Goal: Navigation & Orientation: Find specific page/section

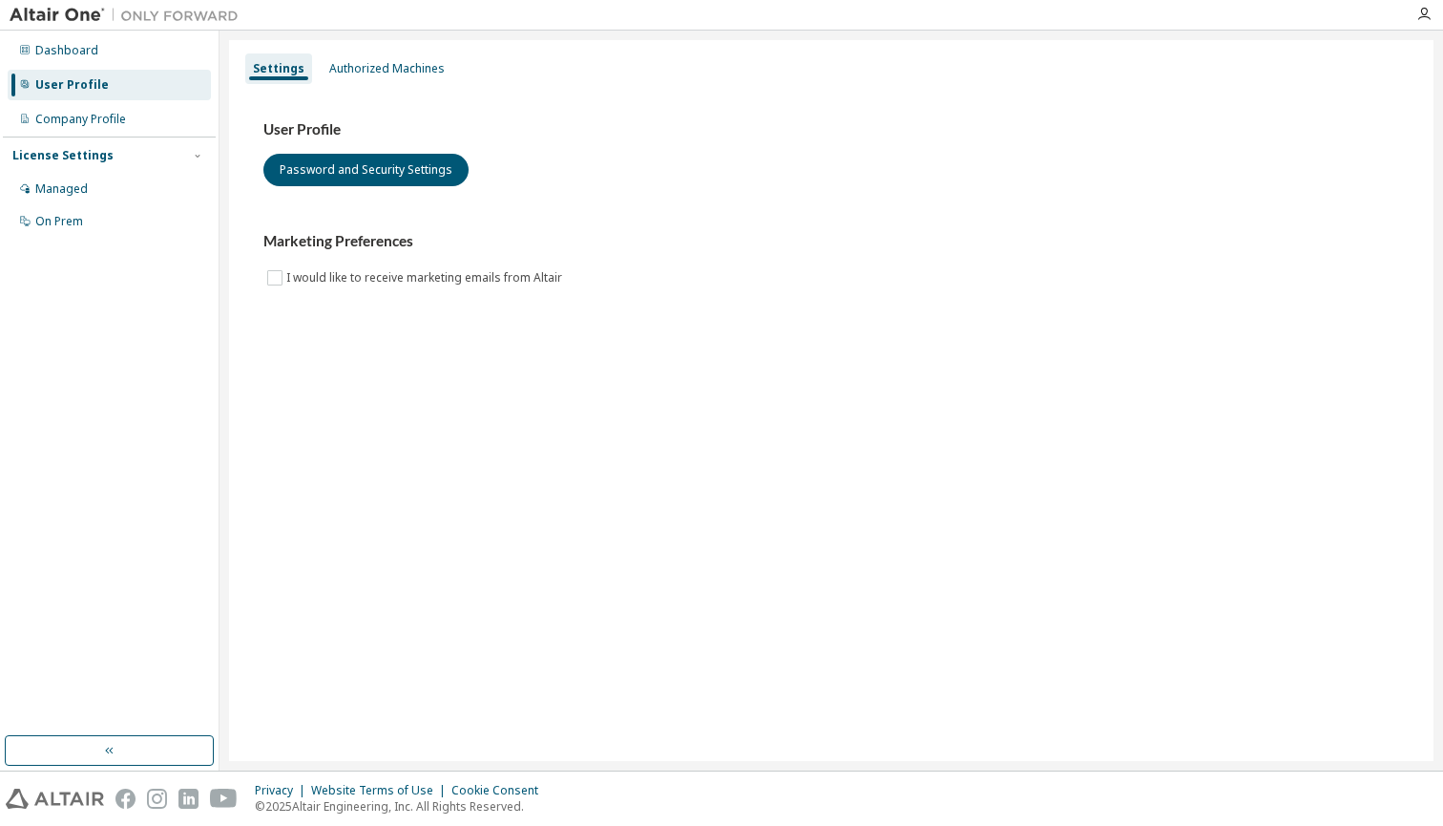
click at [81, 33] on div "Dashboard User Profile Company Profile License Settings Managed On Prem" at bounding box center [109, 135] width 213 height 205
click at [81, 48] on div "Dashboard" at bounding box center [66, 50] width 63 height 15
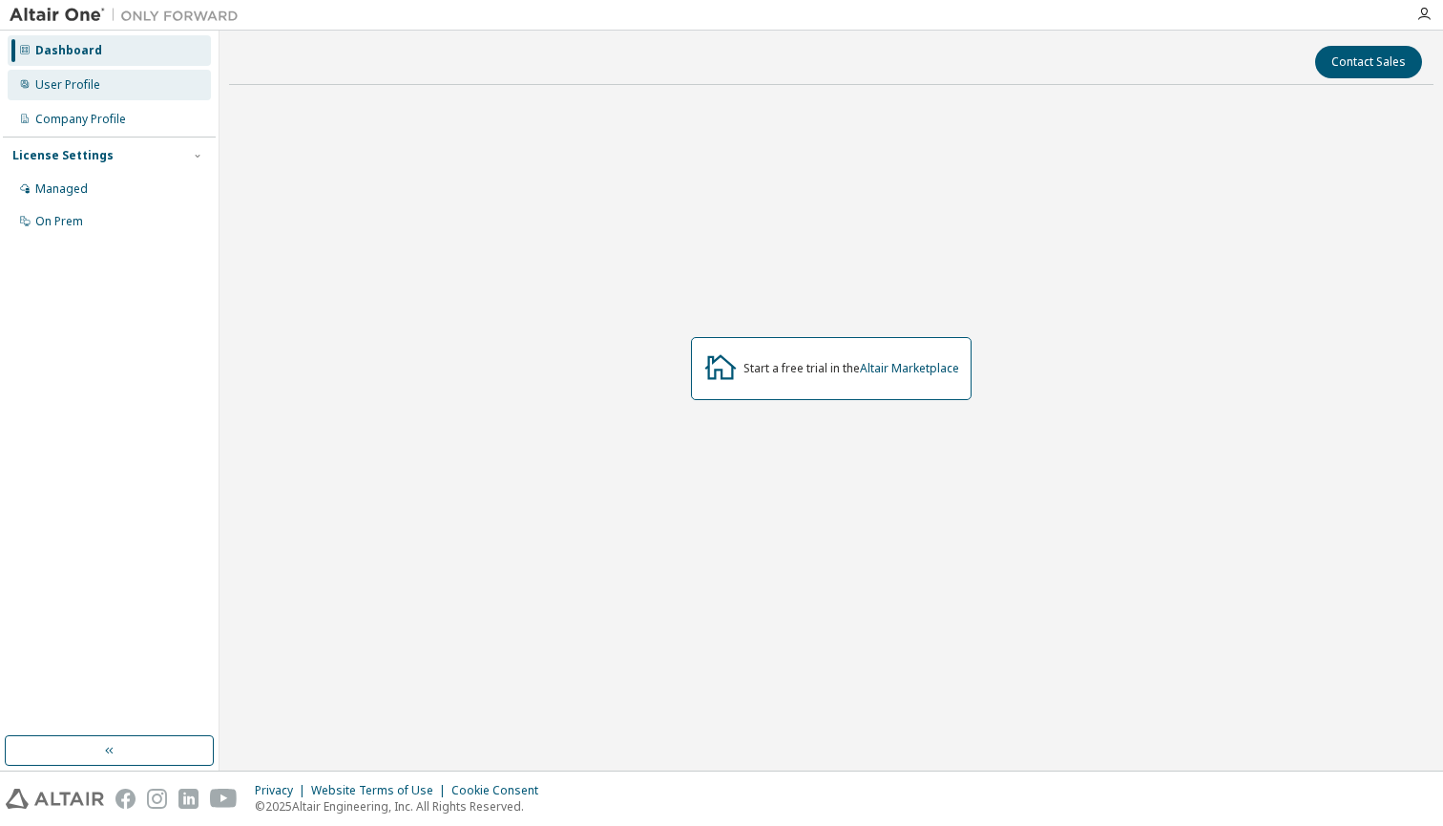
click at [80, 90] on div "User Profile" at bounding box center [67, 84] width 65 height 15
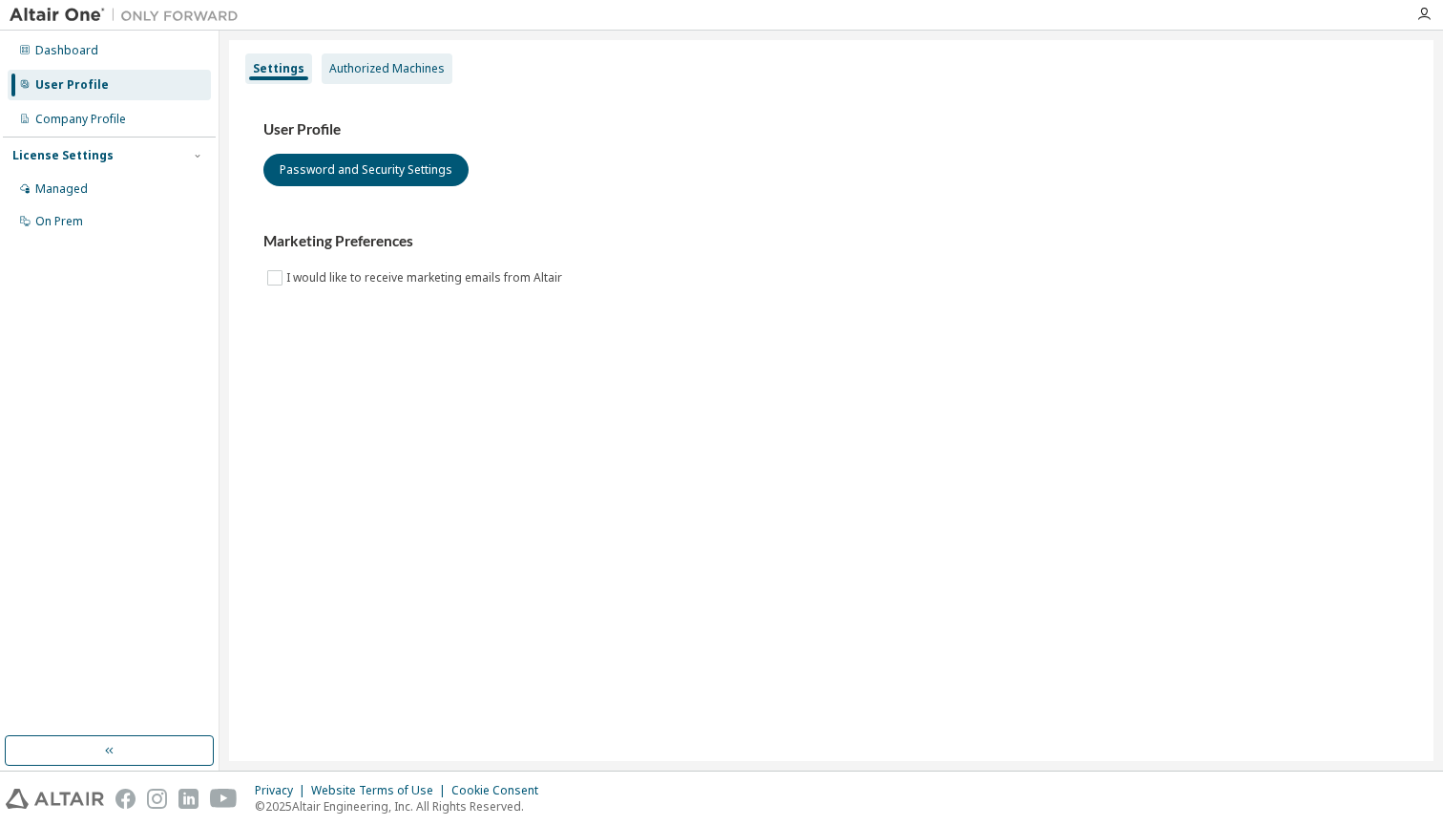
click at [378, 73] on div "Authorized Machines" at bounding box center [387, 68] width 116 height 15
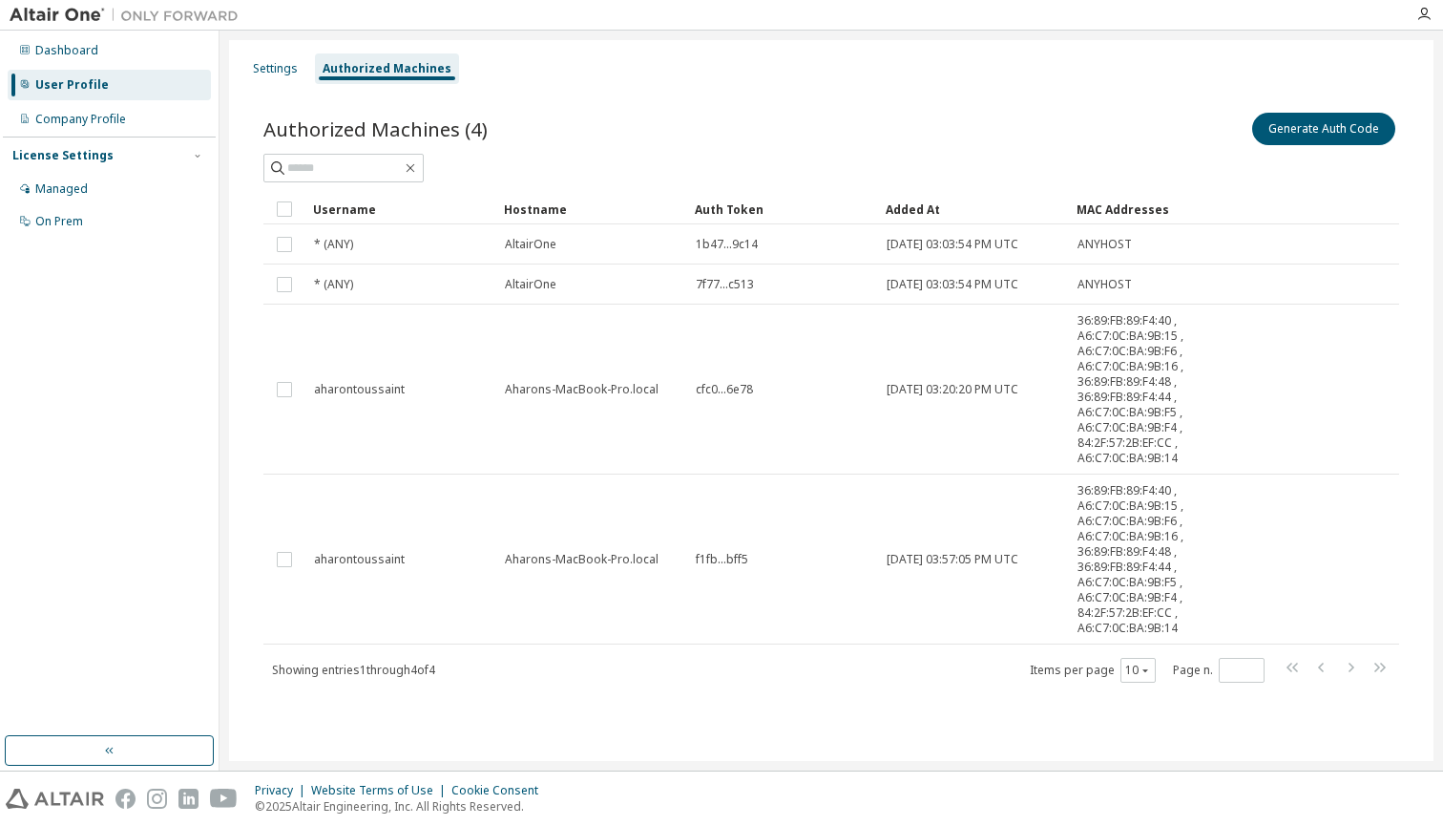
click at [78, 14] on img at bounding box center [129, 15] width 239 height 19
click at [53, 50] on div "Dashboard" at bounding box center [66, 50] width 63 height 15
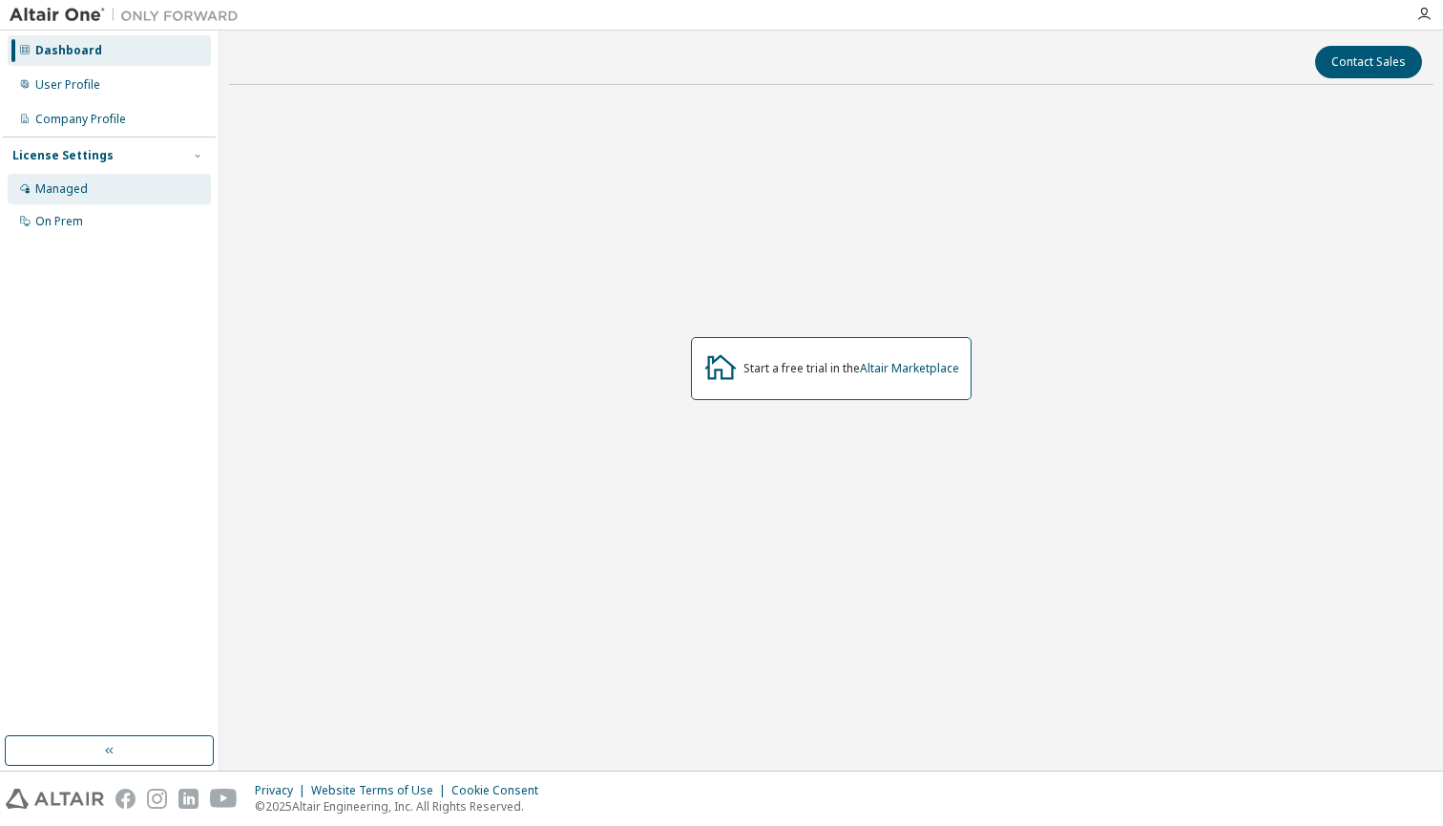
click at [104, 174] on div "Managed" at bounding box center [109, 189] width 203 height 31
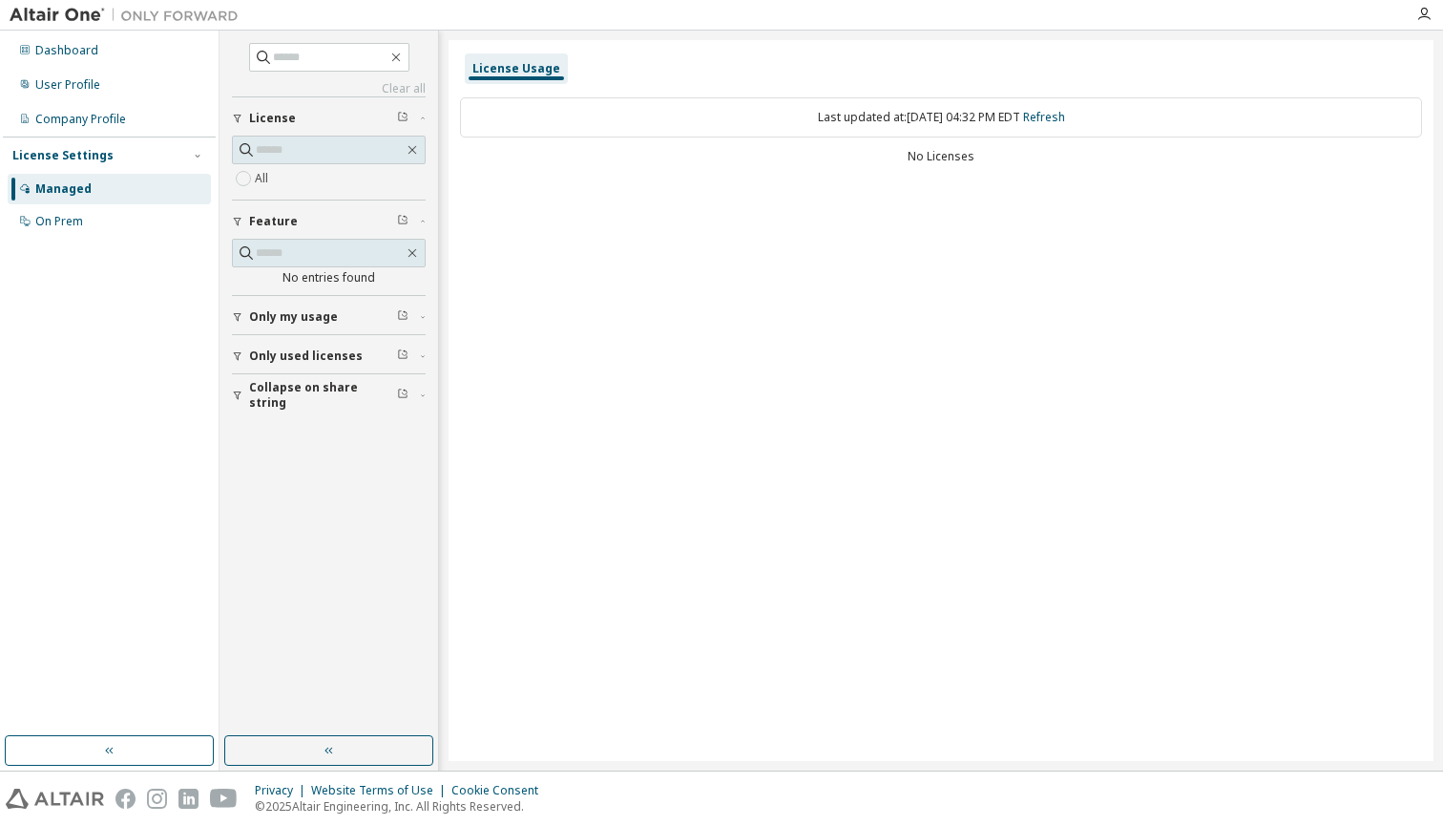
click at [939, 171] on div "Last updated at: Wed 2025-09-10 04:32 PM EDT Refresh No Licenses" at bounding box center [941, 133] width 962 height 94
click at [70, 50] on div "Dashboard" at bounding box center [66, 50] width 63 height 15
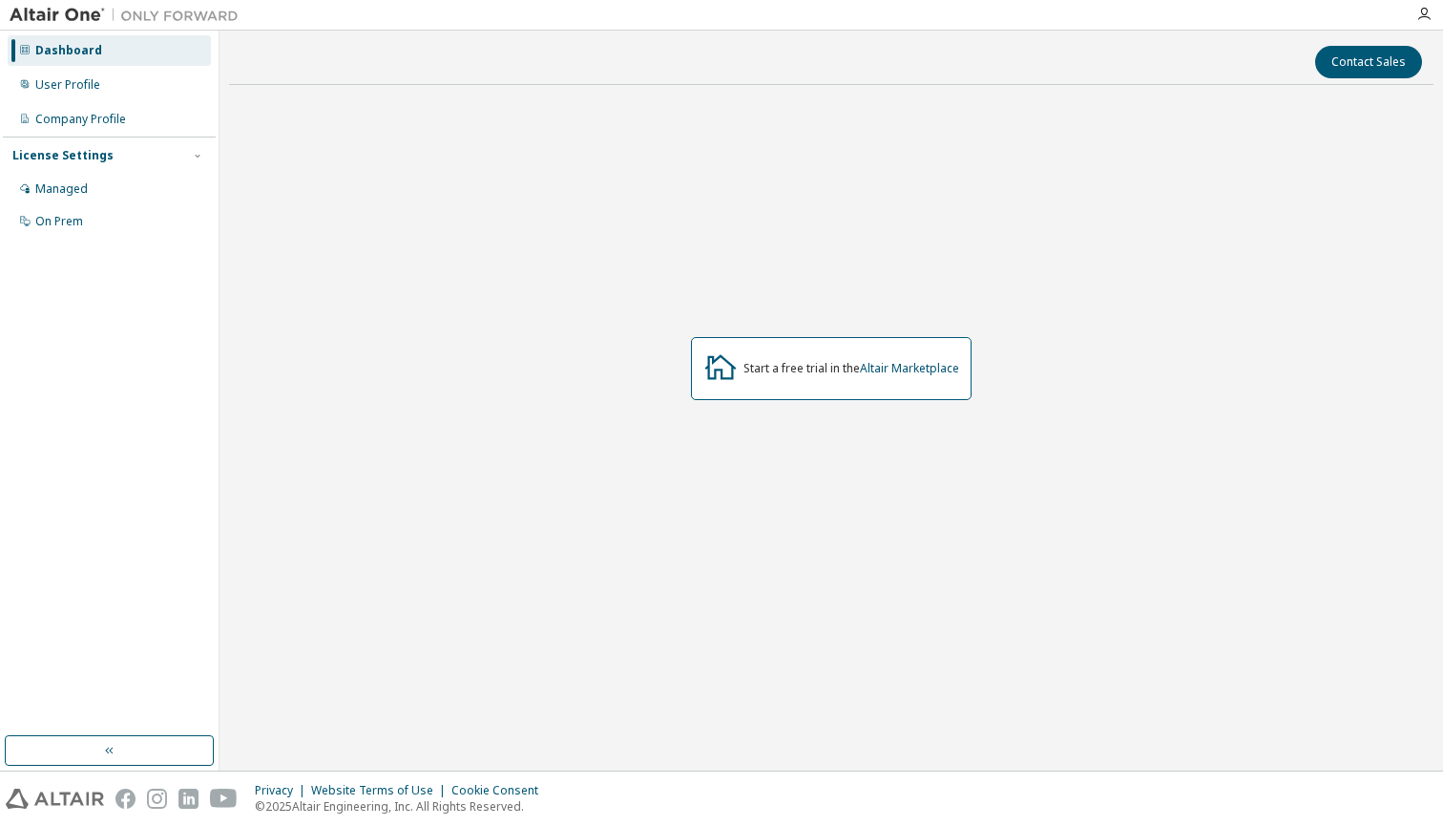
click at [77, 14] on img at bounding box center [129, 15] width 239 height 19
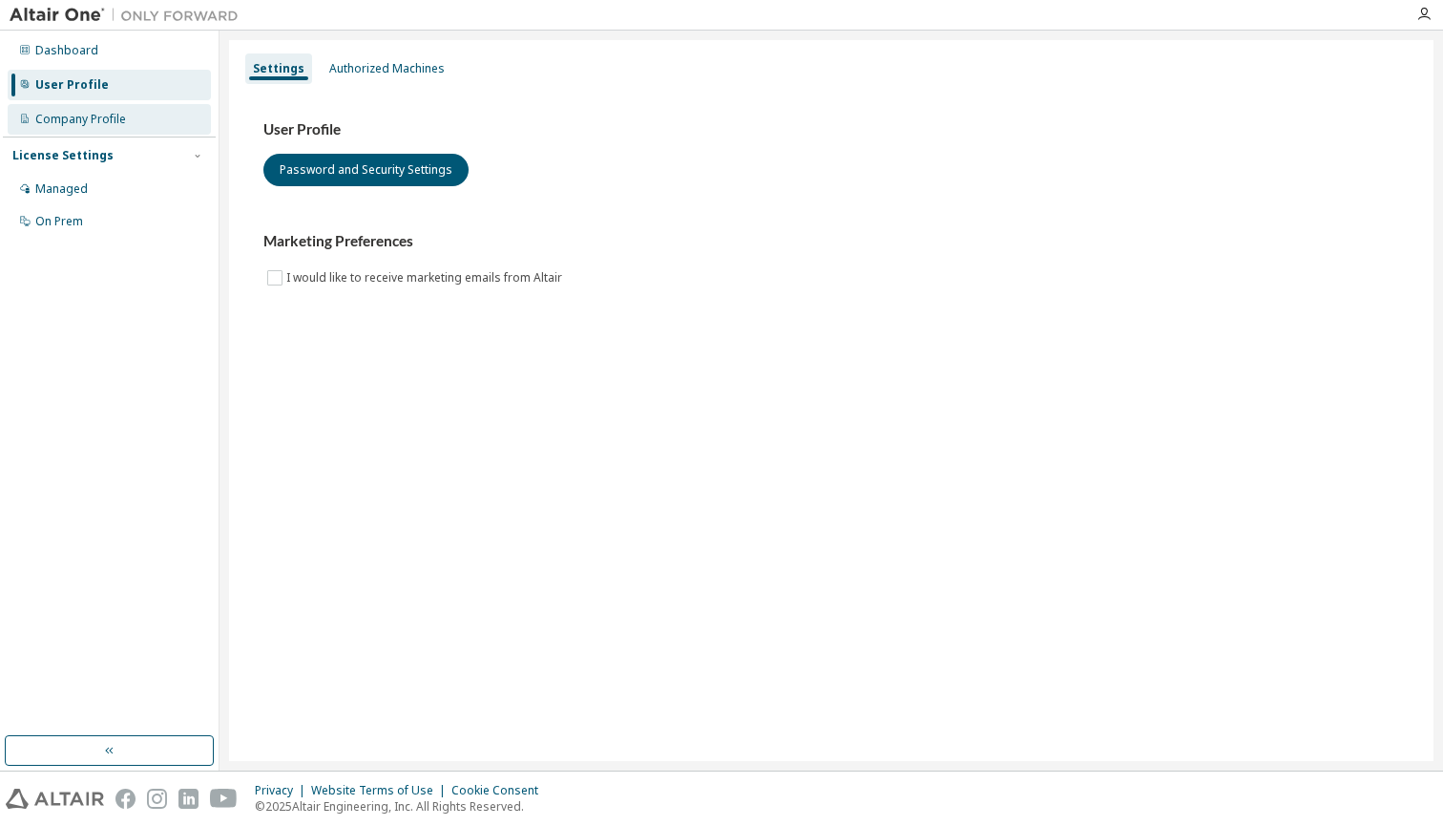
click at [116, 116] on div "Company Profile" at bounding box center [80, 119] width 91 height 15
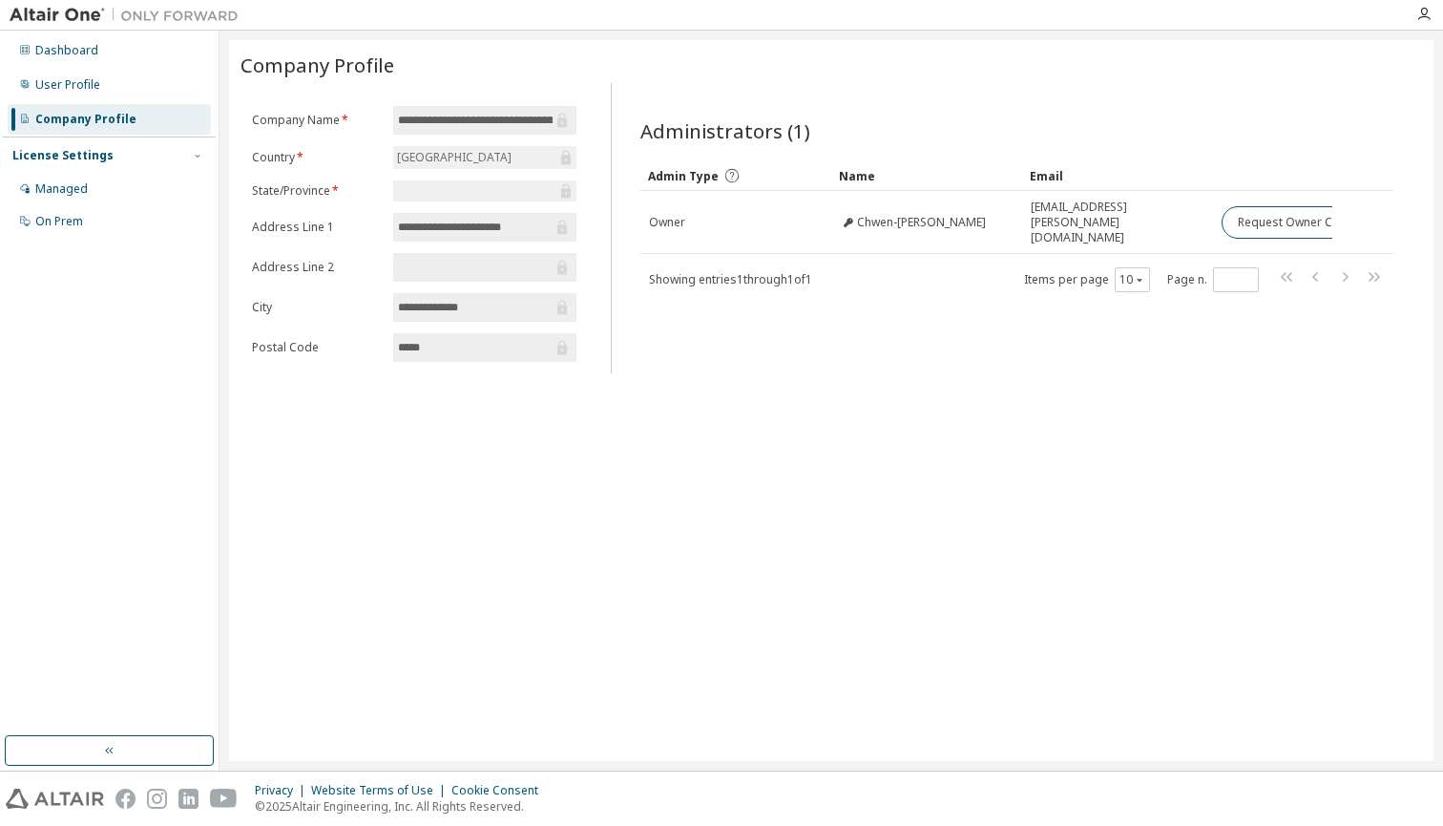
click at [456, 200] on div at bounding box center [484, 190] width 183 height 21
click at [86, 90] on div "User Profile" at bounding box center [67, 84] width 65 height 15
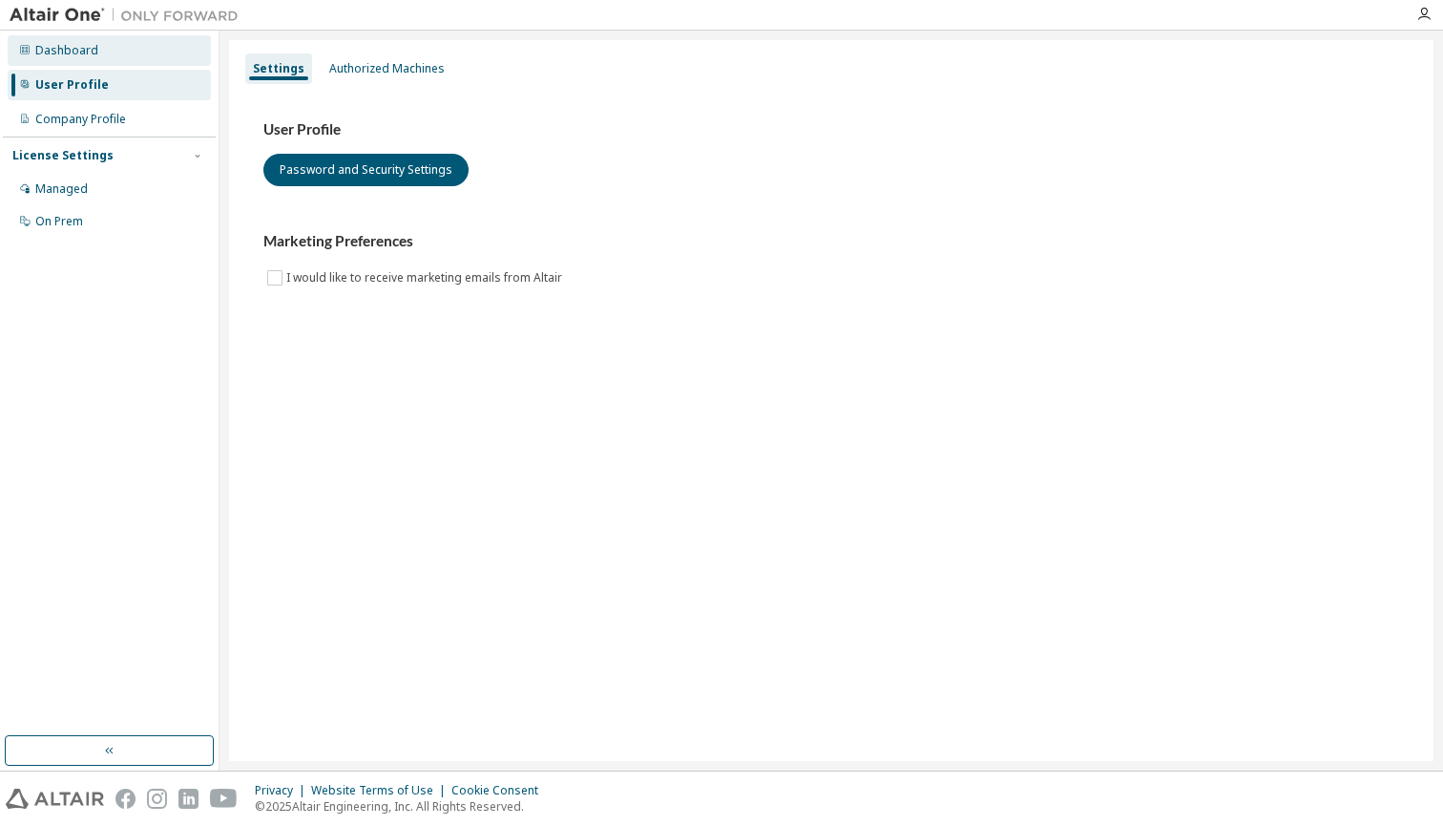
click at [68, 63] on div "Dashboard" at bounding box center [109, 50] width 203 height 31
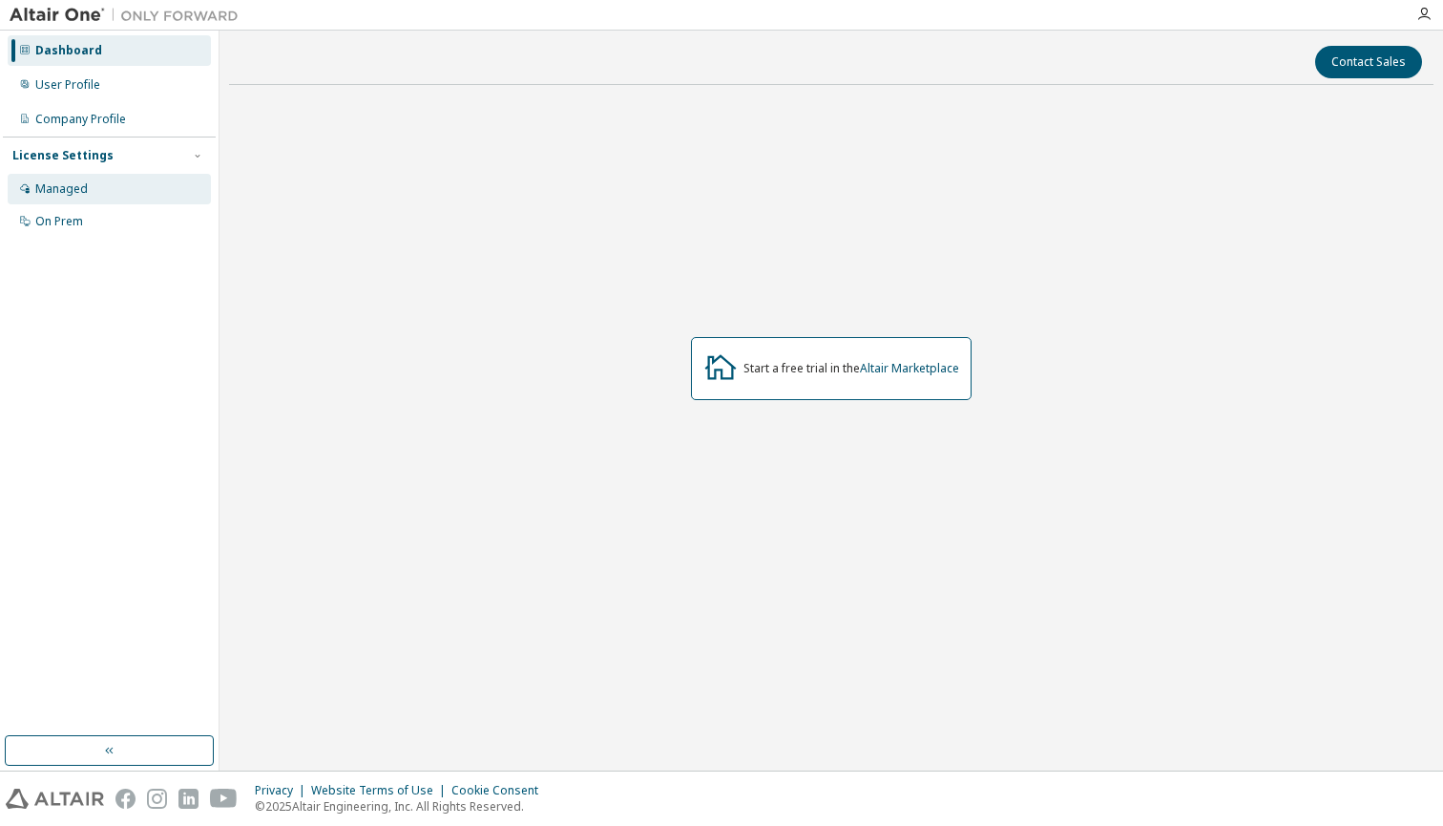
click at [76, 178] on div "Managed" at bounding box center [109, 189] width 203 height 31
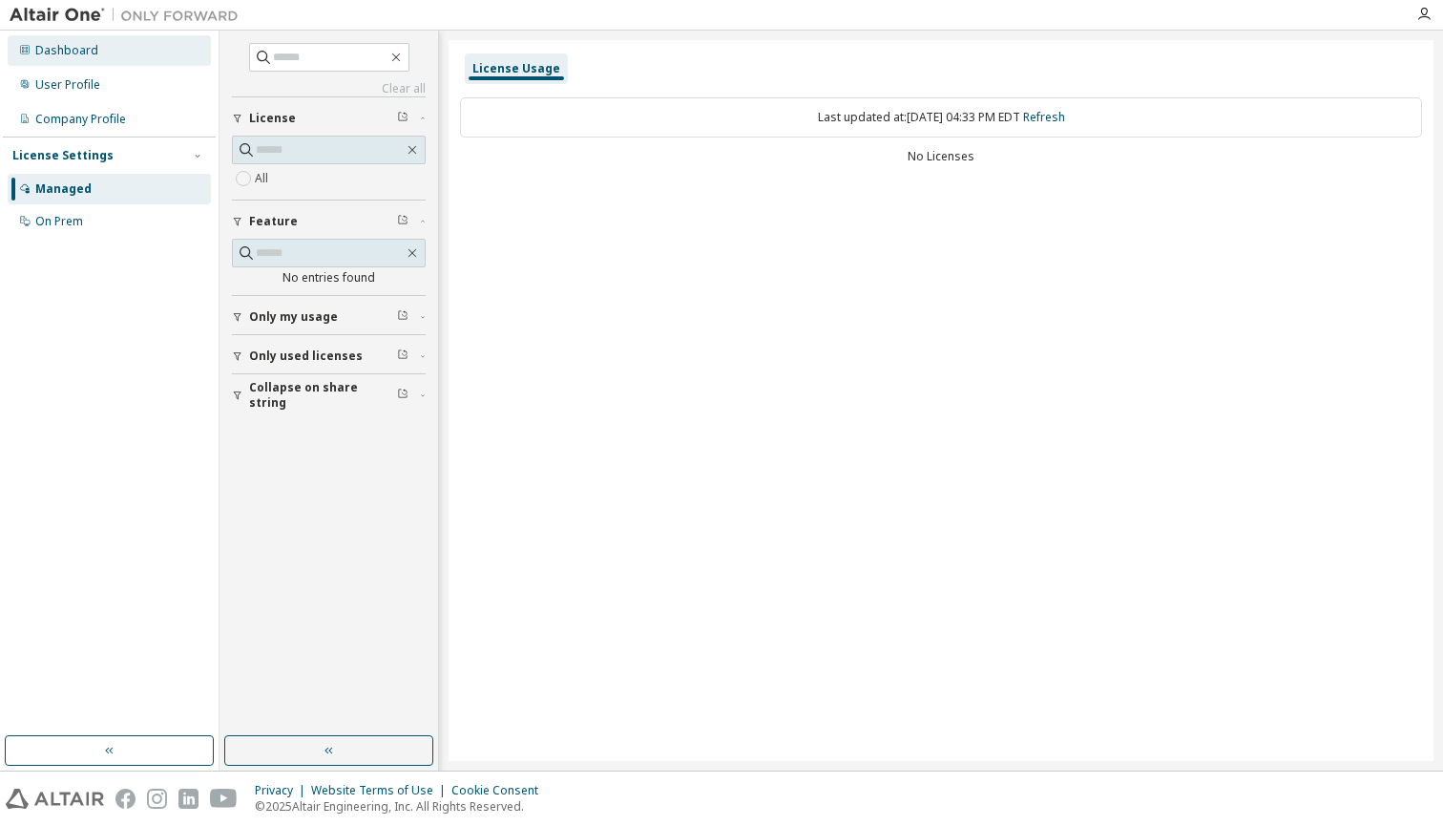
click at [56, 62] on div "Dashboard" at bounding box center [109, 50] width 203 height 31
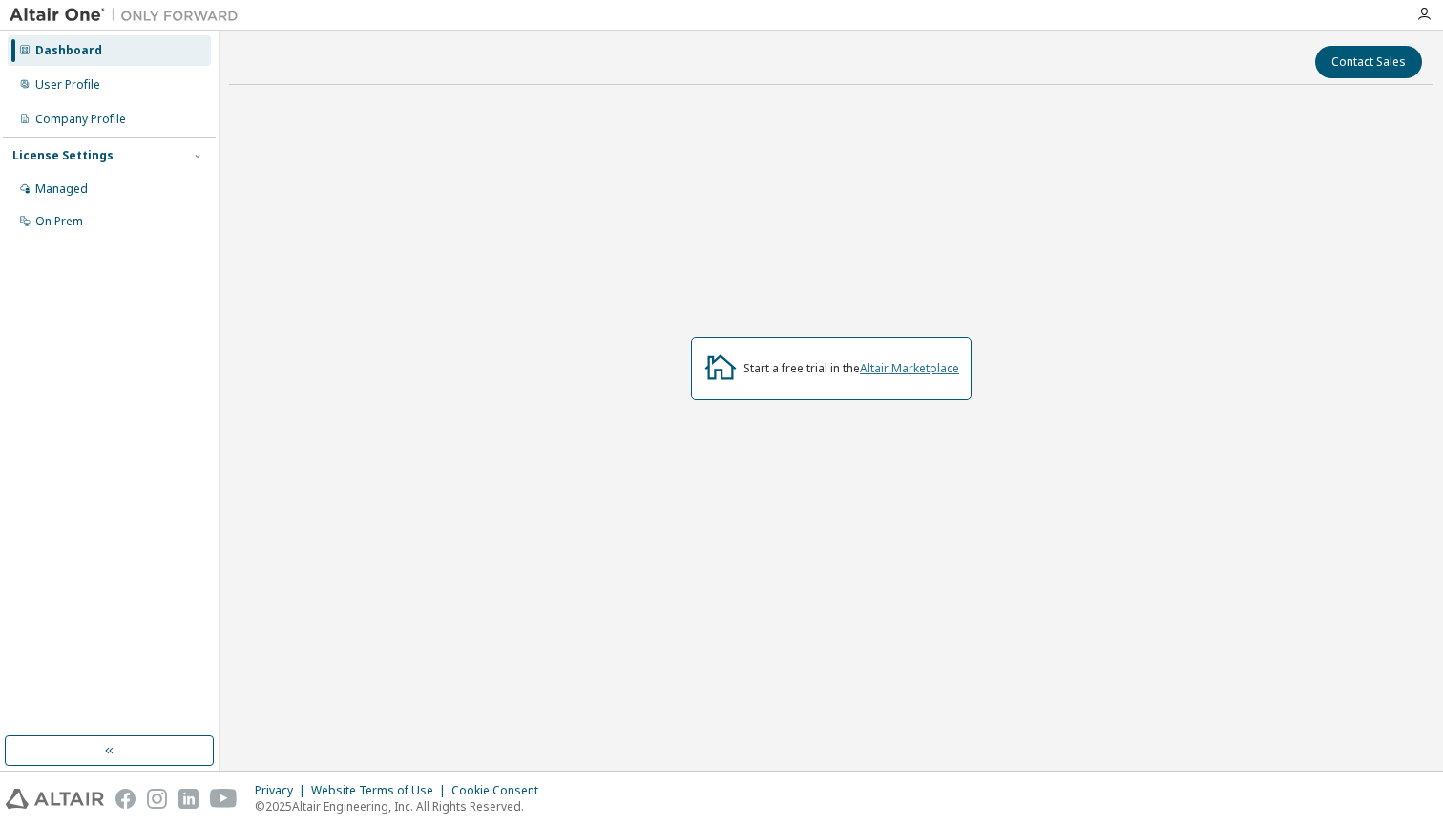
click at [945, 363] on link "Altair Marketplace" at bounding box center [909, 368] width 99 height 16
